Goal: Task Accomplishment & Management: Complete application form

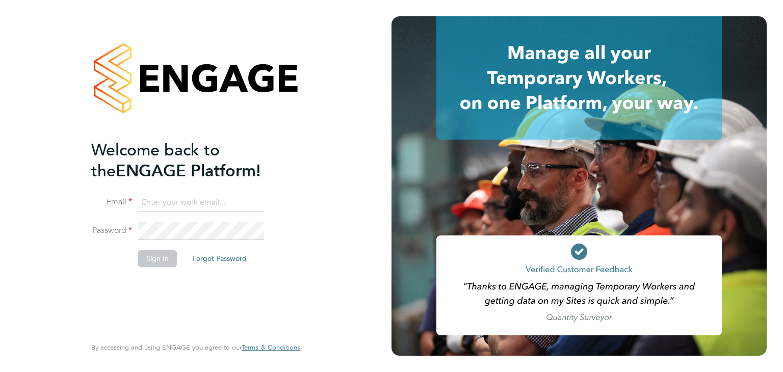
click at [167, 204] on input at bounding box center [201, 203] width 126 height 18
type input "matthew.wise@madigangill.co.uk"
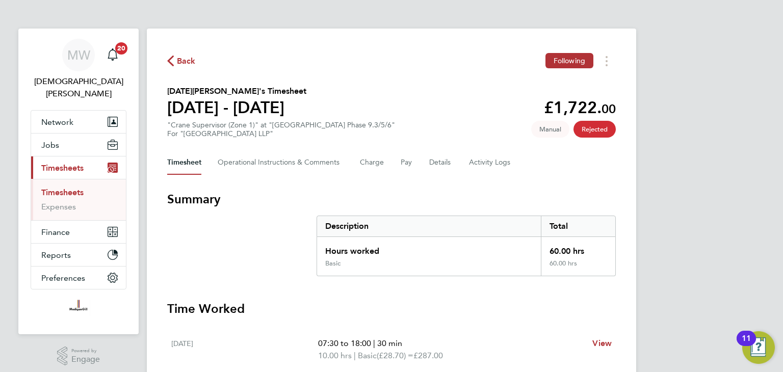
click at [179, 61] on span "Back" at bounding box center [186, 61] width 19 height 12
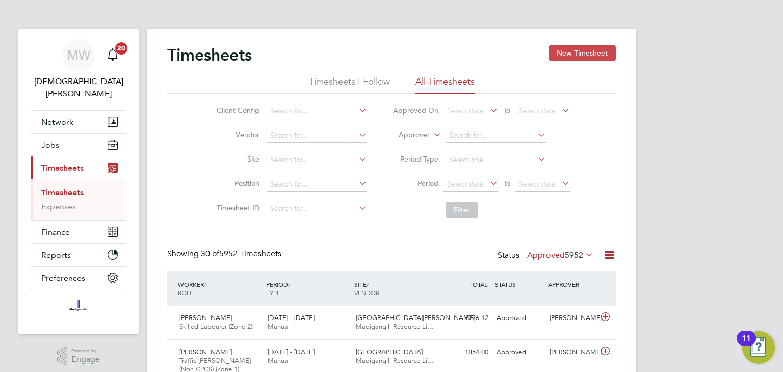
click at [584, 51] on button "New Timesheet" at bounding box center [581, 53] width 67 height 16
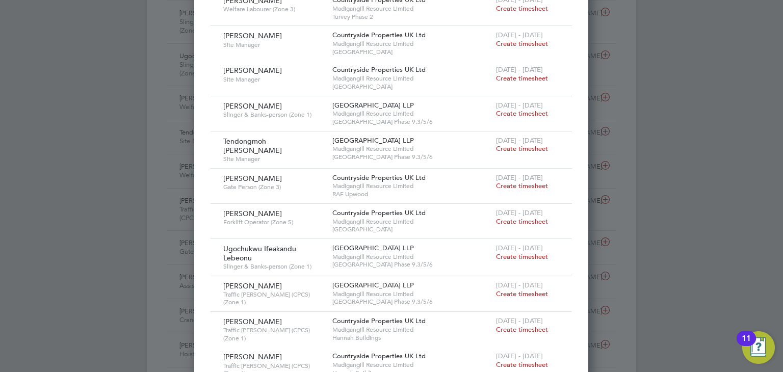
click at [300, 239] on div "Ugochukwu Ifeakandu Lebeonu [PERSON_NAME] & [PERSON_NAME]-person (Zone 1)" at bounding box center [275, 257] width 109 height 37
click at [516, 252] on span "Create timesheet" at bounding box center [522, 256] width 52 height 9
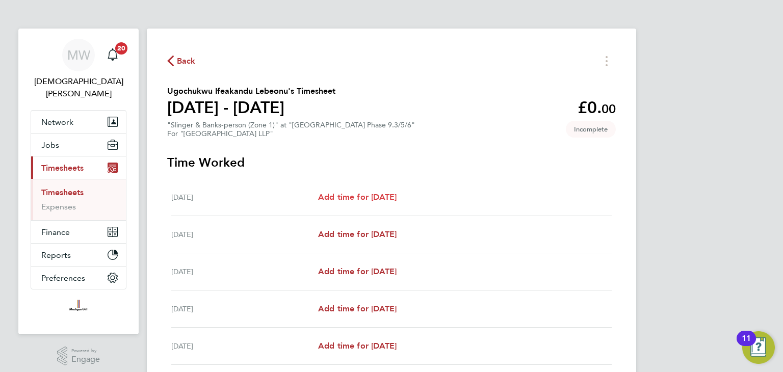
click at [352, 196] on span "Add time for [DATE]" at bounding box center [357, 197] width 78 height 10
select select "45"
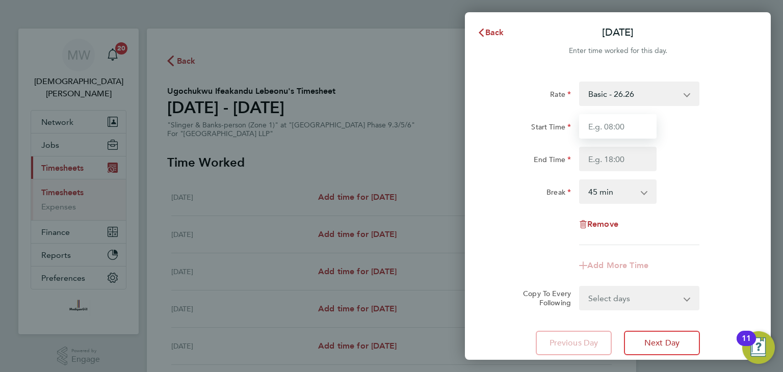
click at [625, 127] on input "Start Time" at bounding box center [617, 126] width 77 height 24
type input "07:30"
click at [621, 163] on input "End Time" at bounding box center [617, 159] width 77 height 24
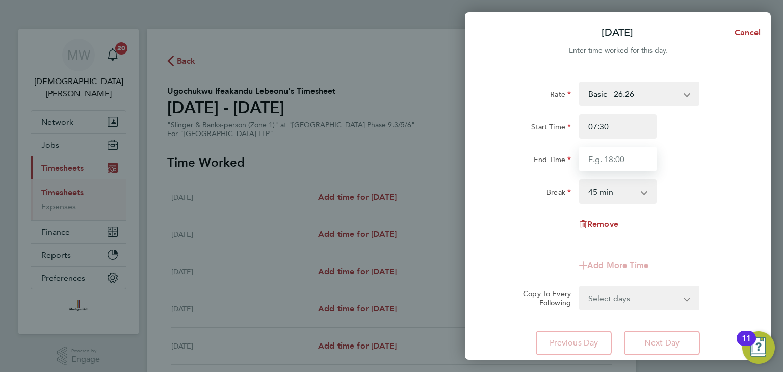
type input "18:00"
click at [626, 191] on select "0 min 15 min 30 min 45 min 60 min 75 min 90 min" at bounding box center [611, 191] width 63 height 22
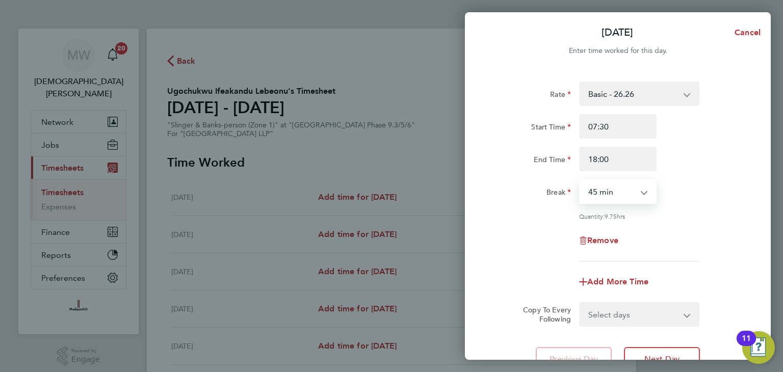
select select "30"
click at [580, 180] on select "0 min 15 min 30 min 45 min 60 min 75 min 90 min" at bounding box center [611, 191] width 63 height 22
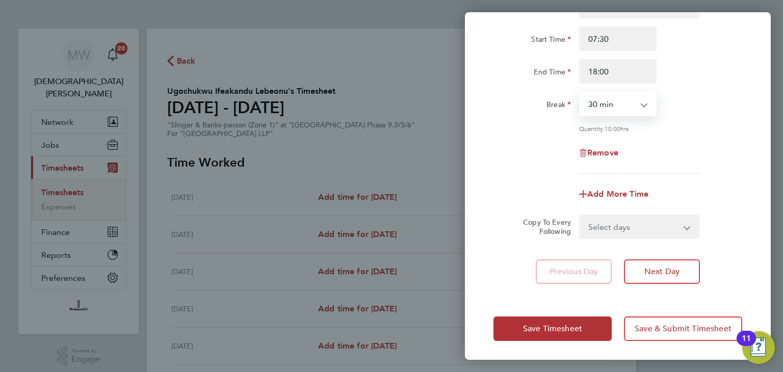
click at [623, 225] on select "Select days Day Weekday (Mon-Fri) Weekend (Sat-Sun) [DATE] [DATE] [DATE] [DATE]…" at bounding box center [633, 227] width 107 height 22
select select "WEEKDAY"
click at [580, 216] on select "Select days Day Weekday (Mon-Fri) Weekend (Sat-Sun) [DATE] [DATE] [DATE] [DATE]…" at bounding box center [633, 227] width 107 height 22
select select "[DATE]"
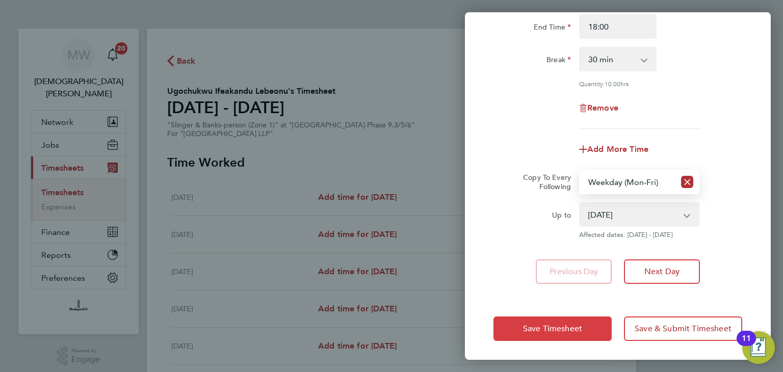
click at [565, 327] on span "Save Timesheet" at bounding box center [552, 329] width 59 height 10
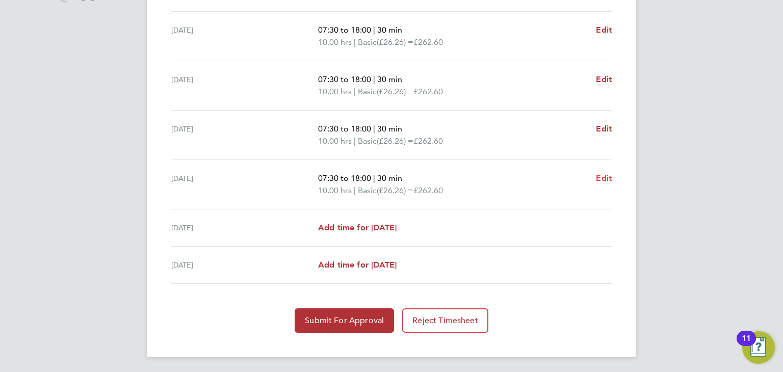
click at [601, 178] on span "Edit" at bounding box center [604, 178] width 16 height 10
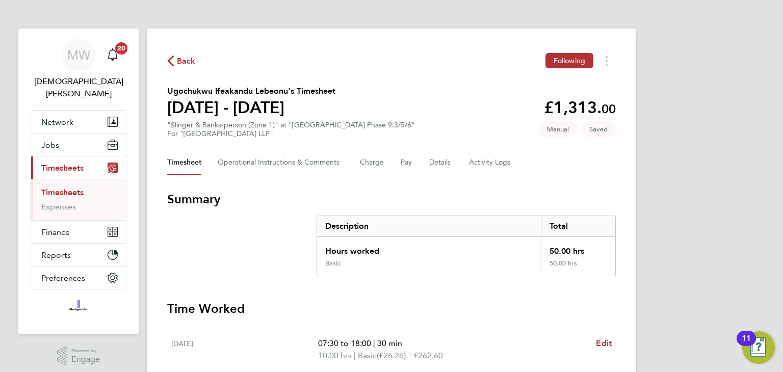
select select "30"
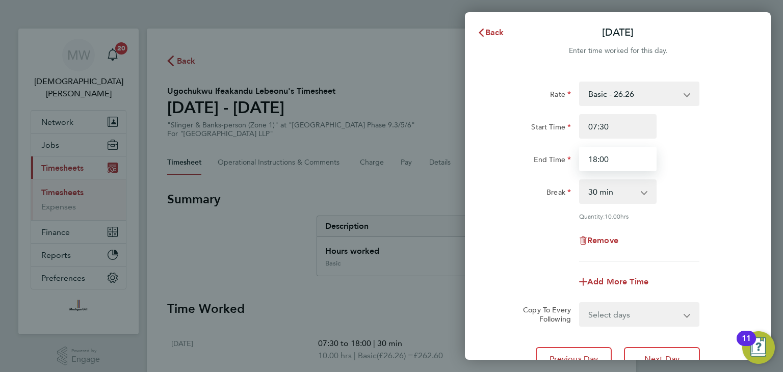
drag, startPoint x: 612, startPoint y: 157, endPoint x: 573, endPoint y: 155, distance: 39.8
click at [573, 155] on div "End Time 18:00" at bounding box center [617, 159] width 257 height 24
click at [626, 157] on input "18:00" at bounding box center [617, 159] width 77 height 24
type input "1"
click at [628, 167] on input "End Time" at bounding box center [617, 159] width 77 height 24
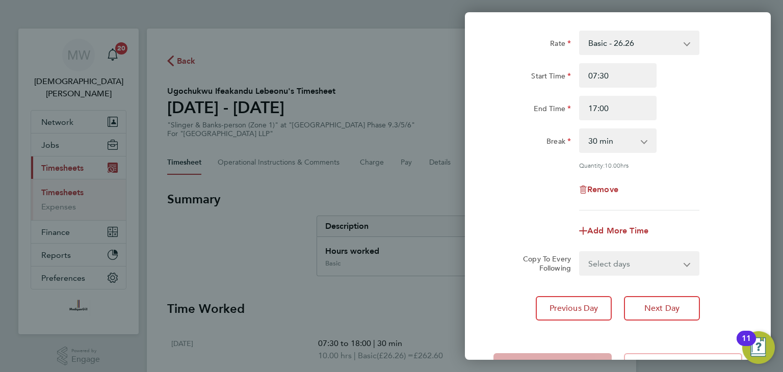
click at [622, 260] on select "Select days Day Weekend (Sat-Sun) [DATE] [DATE]" at bounding box center [633, 263] width 107 height 22
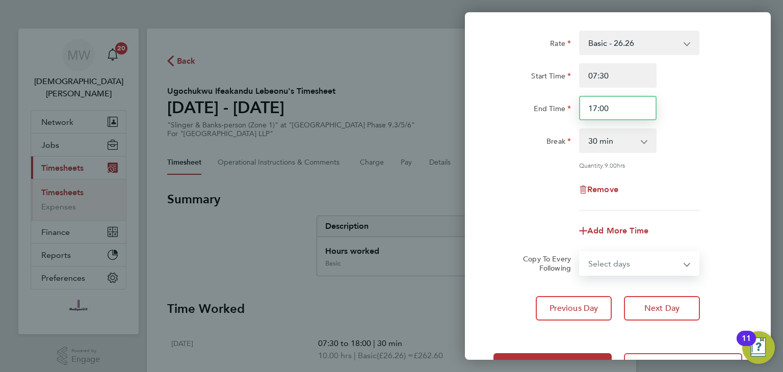
click at [614, 110] on input "17:00" at bounding box center [617, 108] width 77 height 24
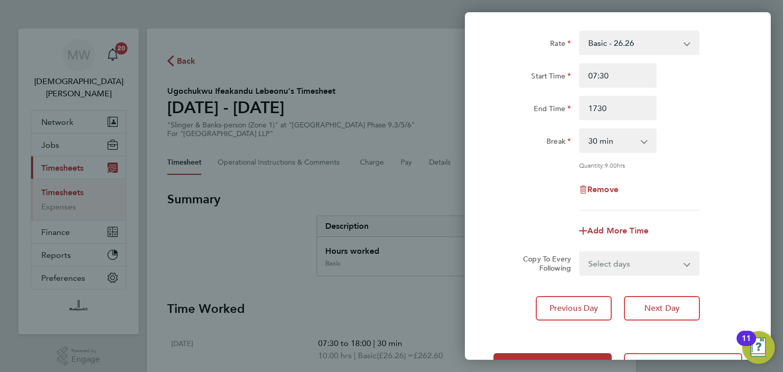
type input "17:30"
click at [656, 180] on div "Remove" at bounding box center [618, 189] width 86 height 24
click at [617, 261] on select "Select days Day Weekend (Sat-Sun) [DATE] [DATE]" at bounding box center [633, 263] width 107 height 22
click at [681, 202] on div "Rate Basic - 26.26 Start Time 07:30 End Time 17:30 Break 0 min 15 min 30 min 45…" at bounding box center [617, 121] width 249 height 180
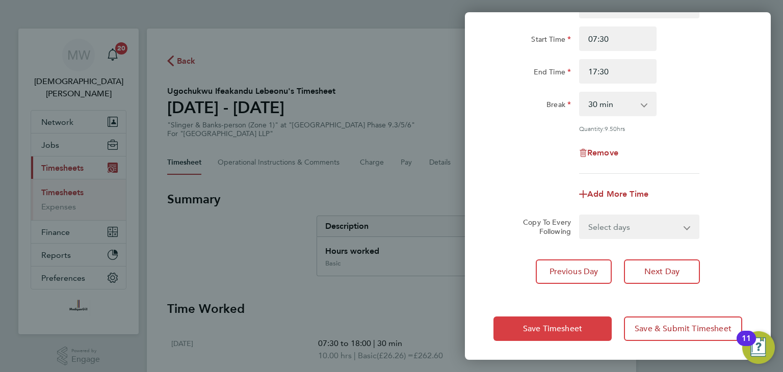
click at [577, 321] on button "Save Timesheet" at bounding box center [552, 328] width 118 height 24
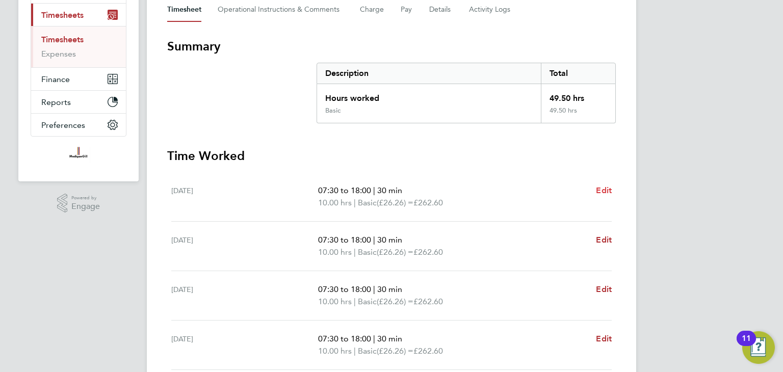
click at [604, 189] on span "Edit" at bounding box center [604, 190] width 16 height 10
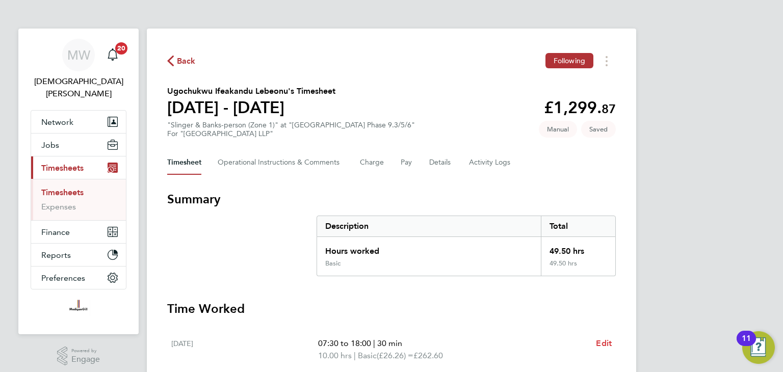
select select "30"
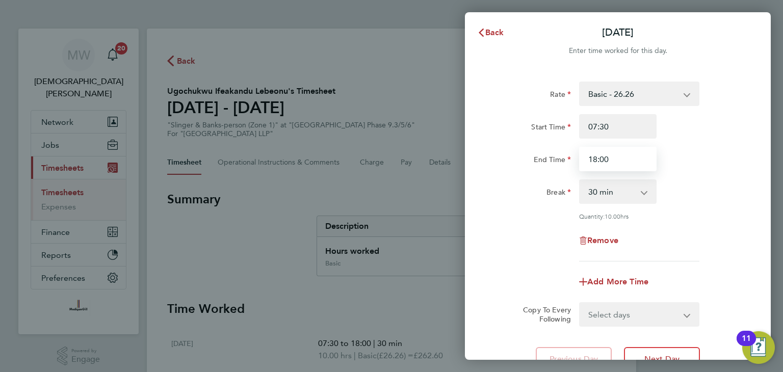
drag, startPoint x: 611, startPoint y: 159, endPoint x: 531, endPoint y: 160, distance: 80.0
click at [542, 156] on div "End Time 18:00" at bounding box center [617, 159] width 257 height 24
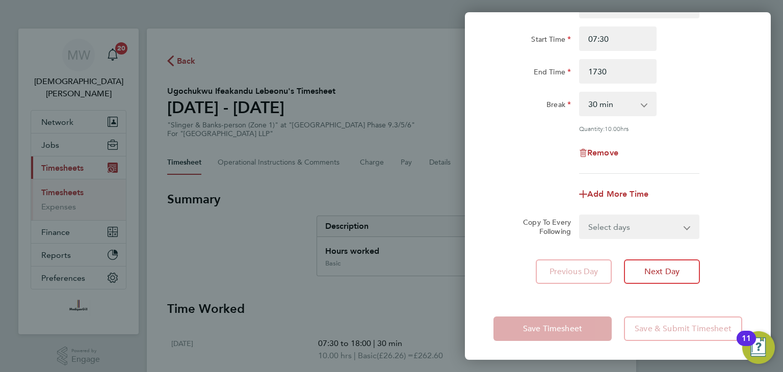
type input "17:30"
click at [544, 207] on form "Rate Basic - 26.26 Start Time 07:30 End Time 17:30 Break 0 min 15 min 30 min 45…" at bounding box center [617, 116] width 249 height 245
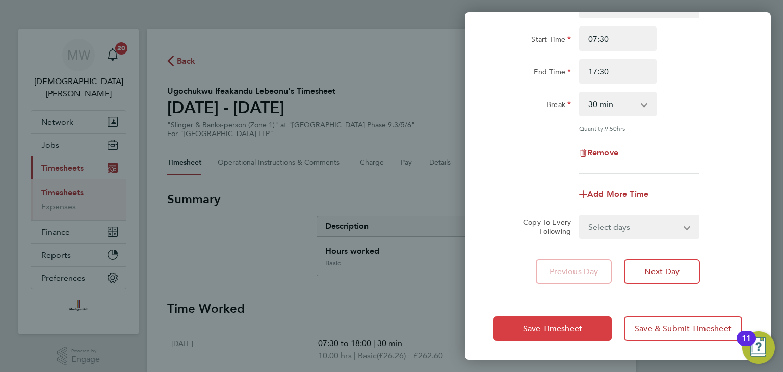
click at [568, 331] on span "Save Timesheet" at bounding box center [552, 329] width 59 height 10
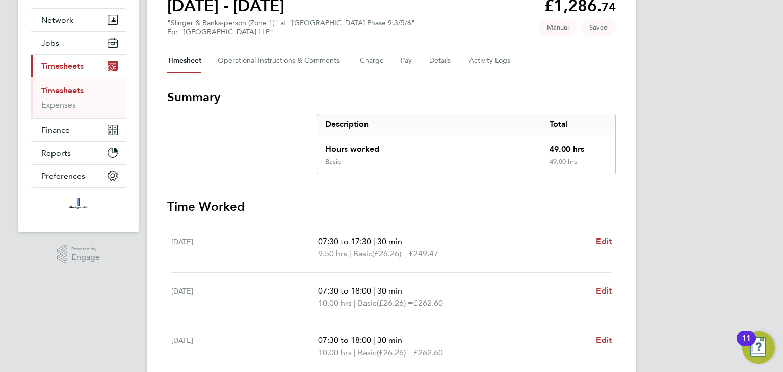
scroll to position [153, 0]
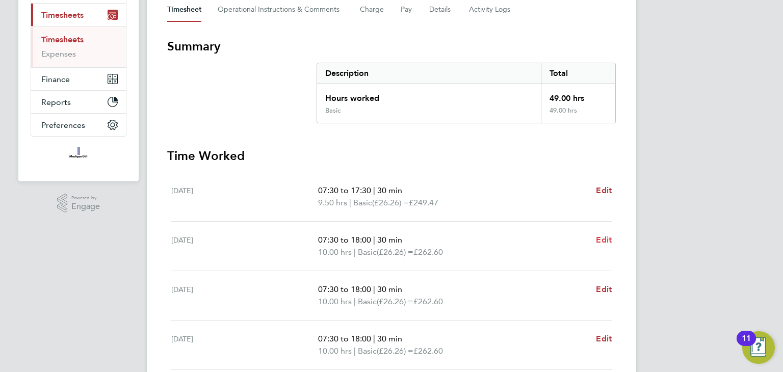
click at [607, 239] on span "Edit" at bounding box center [604, 240] width 16 height 10
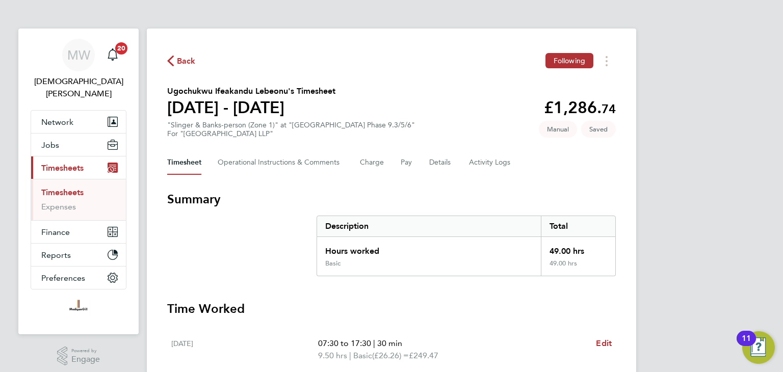
select select "30"
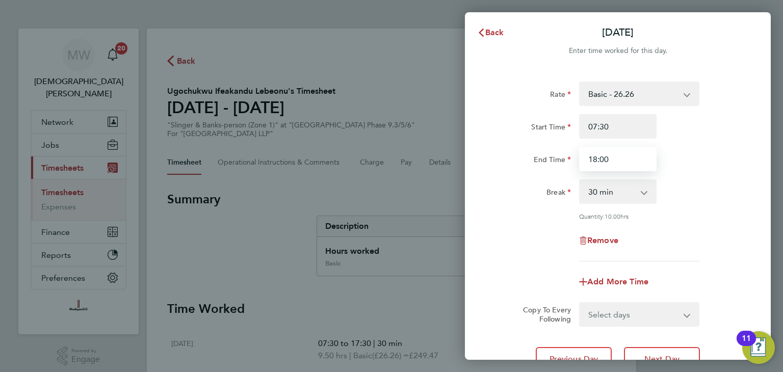
drag, startPoint x: 611, startPoint y: 159, endPoint x: 550, endPoint y: 160, distance: 61.1
click at [552, 159] on div "End Time 18:00" at bounding box center [617, 159] width 257 height 24
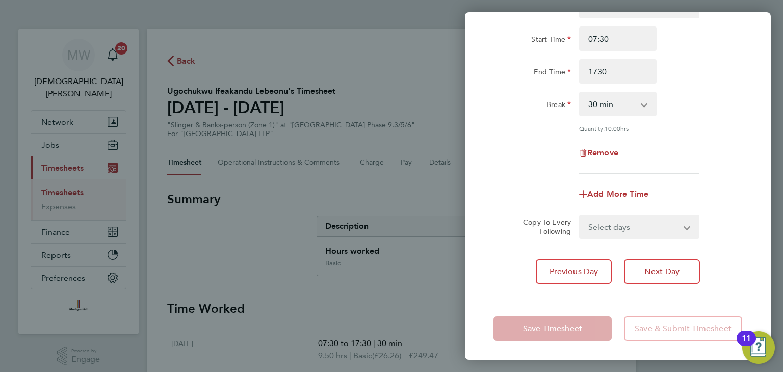
type input "17:30"
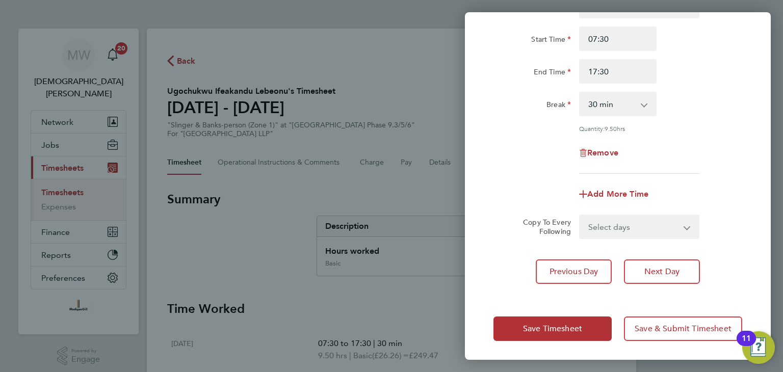
click at [541, 214] on div "Copy To Every Following" at bounding box center [542, 226] width 64 height 24
click at [561, 329] on span "Save Timesheet" at bounding box center [552, 329] width 59 height 10
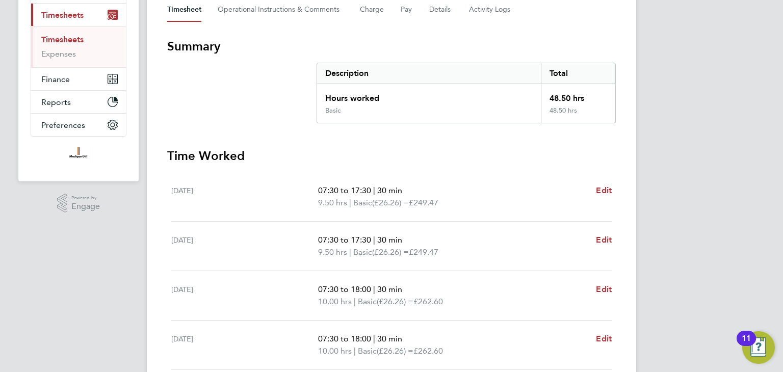
scroll to position [255, 0]
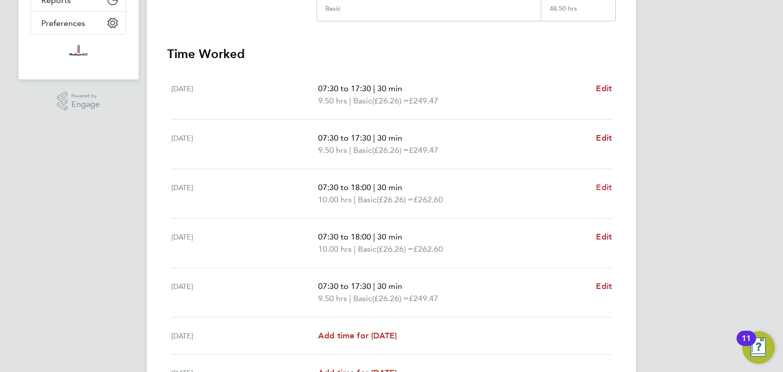
click at [602, 189] on span "Edit" at bounding box center [604, 187] width 16 height 10
select select "30"
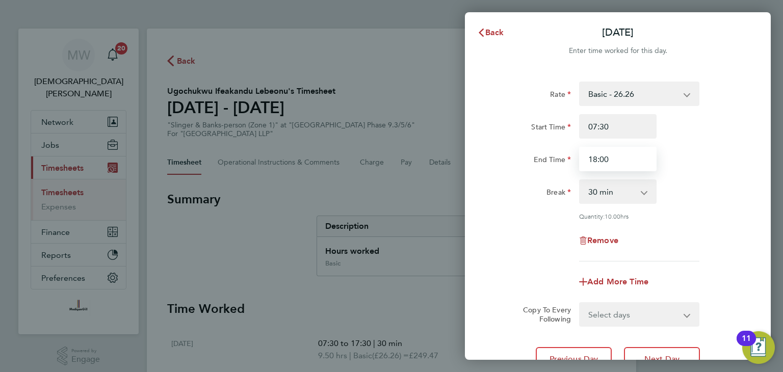
drag, startPoint x: 620, startPoint y: 156, endPoint x: 543, endPoint y: 161, distance: 77.6
click at [546, 159] on div "End Time 18:00" at bounding box center [617, 159] width 257 height 24
type input "17:30"
click at [537, 239] on div "Remove" at bounding box center [617, 240] width 257 height 24
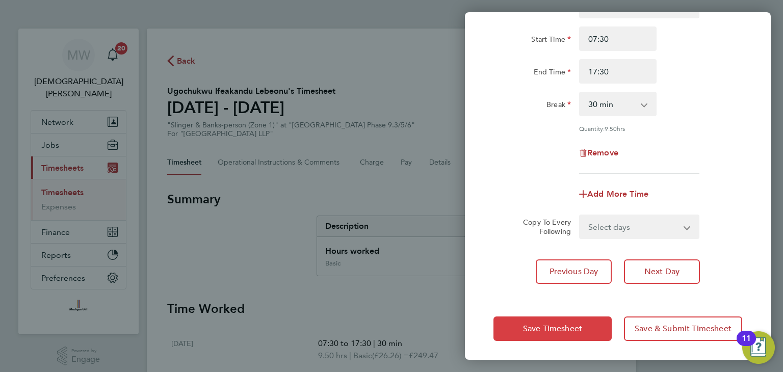
click at [555, 321] on button "Save Timesheet" at bounding box center [552, 328] width 118 height 24
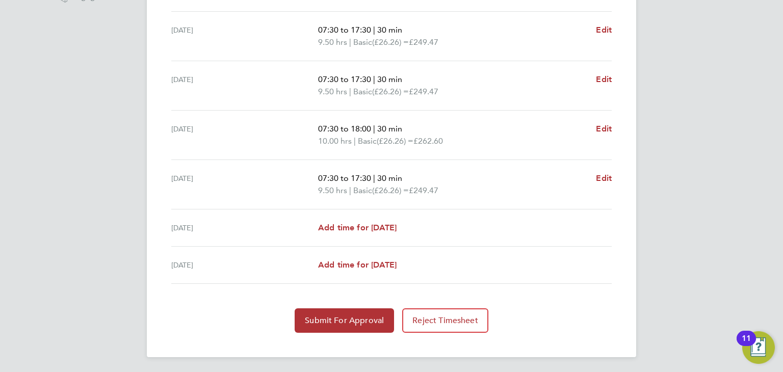
scroll to position [312, 0]
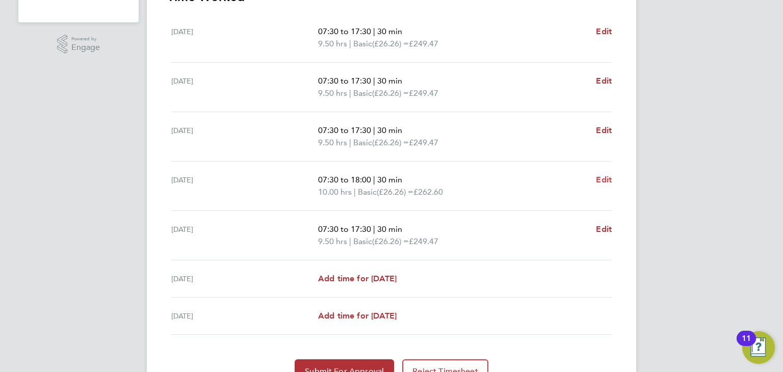
click at [606, 180] on span "Edit" at bounding box center [604, 180] width 16 height 10
select select "30"
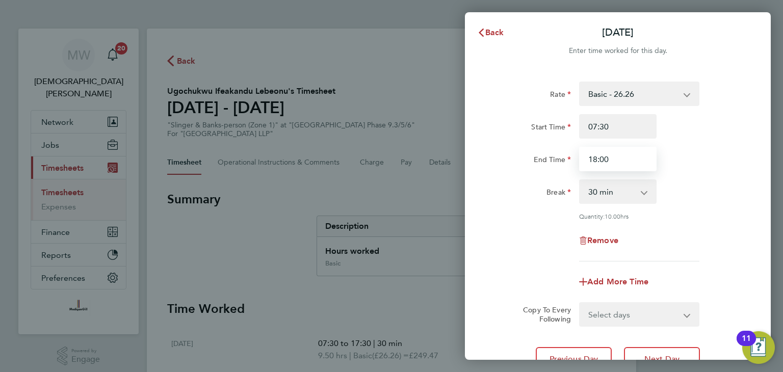
drag, startPoint x: 582, startPoint y: 155, endPoint x: 542, endPoint y: 155, distance: 40.2
click at [544, 153] on div "End Time 18:00" at bounding box center [617, 159] width 257 height 24
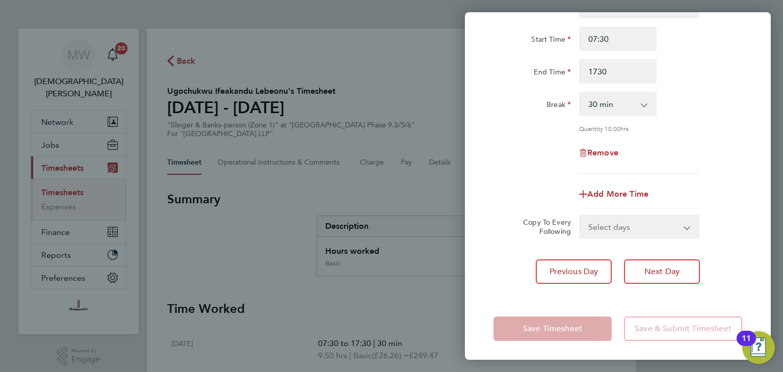
type input "17:30"
click at [509, 277] on div "Previous Day Next Day" at bounding box center [617, 271] width 249 height 24
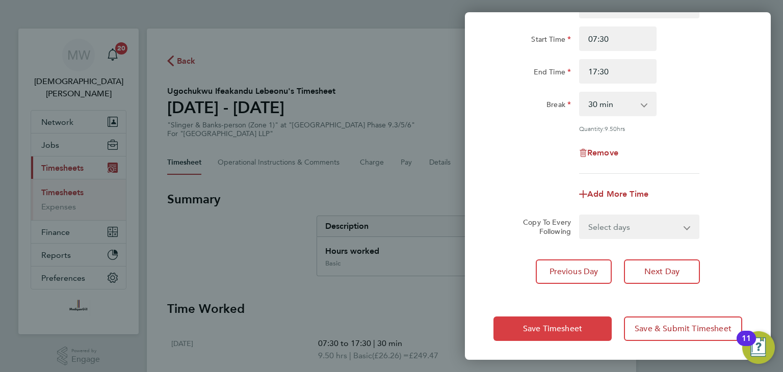
click at [524, 325] on span "Save Timesheet" at bounding box center [552, 329] width 59 height 10
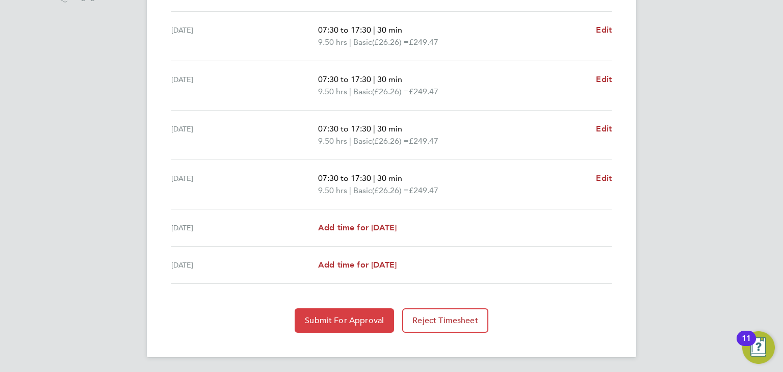
click at [367, 320] on span "Submit For Approval" at bounding box center [344, 320] width 79 height 10
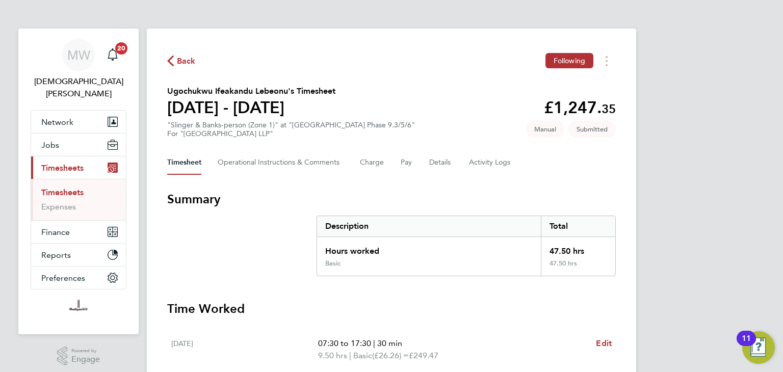
drag, startPoint x: 177, startPoint y: 62, endPoint x: 114, endPoint y: 91, distance: 69.5
click at [177, 63] on span "Back" at bounding box center [186, 61] width 19 height 12
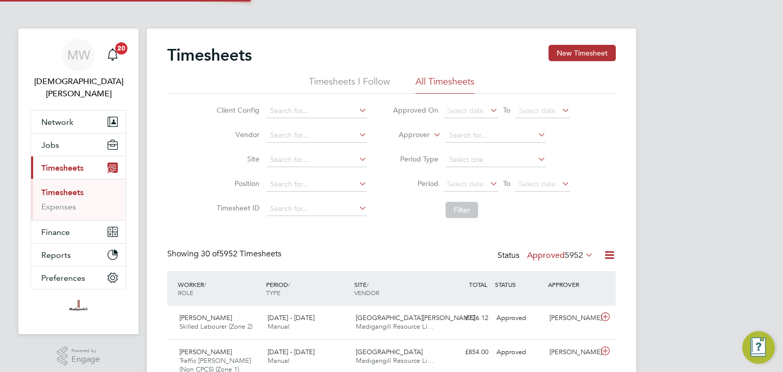
scroll to position [25, 89]
click at [104, 56] on div "Main navigation" at bounding box center [112, 55] width 20 height 20
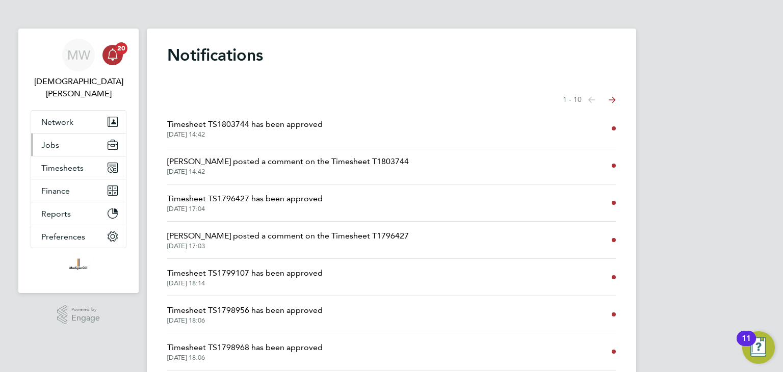
click at [67, 133] on button "Jobs" at bounding box center [78, 144] width 95 height 22
